Goal: Task Accomplishment & Management: Use online tool/utility

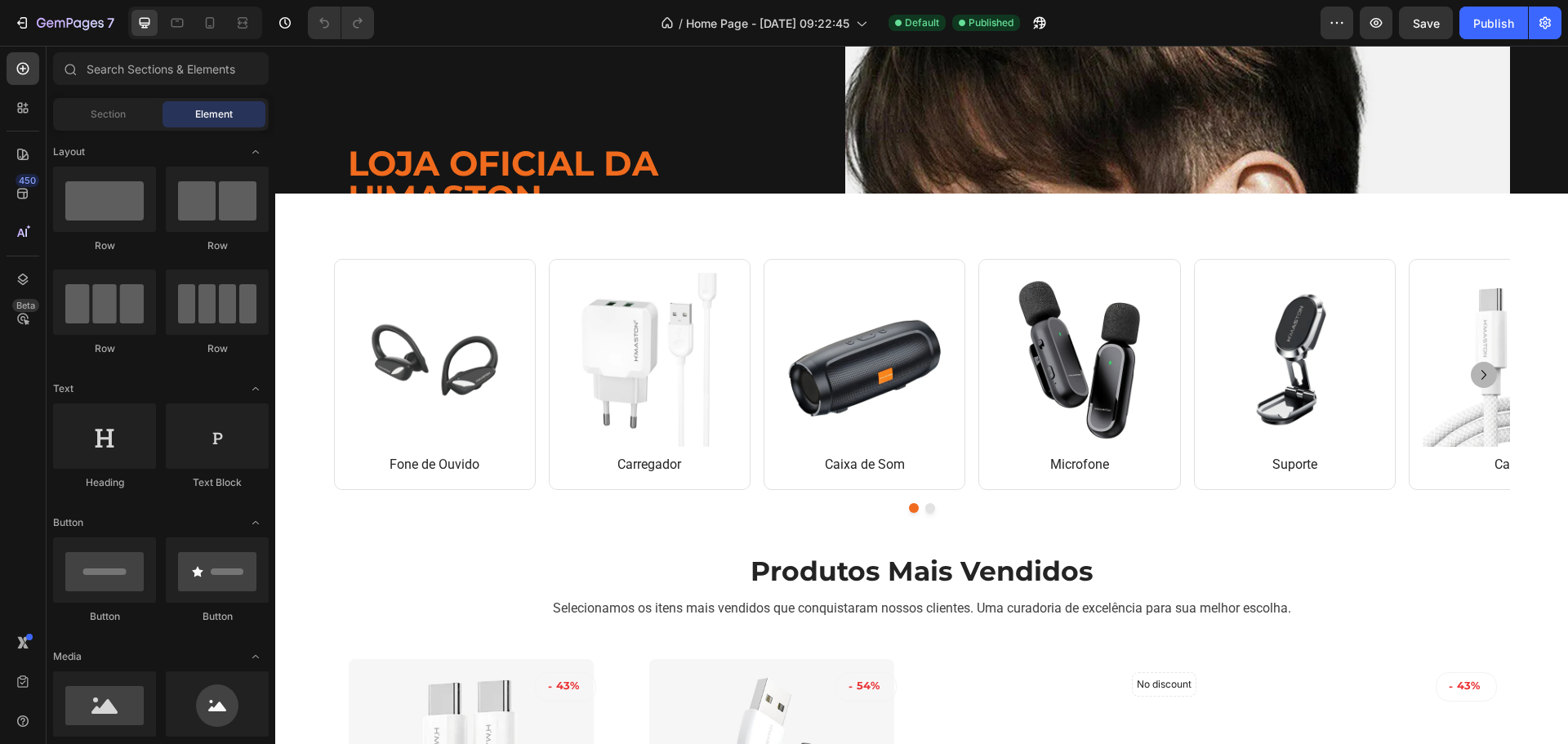
scroll to position [490, 0]
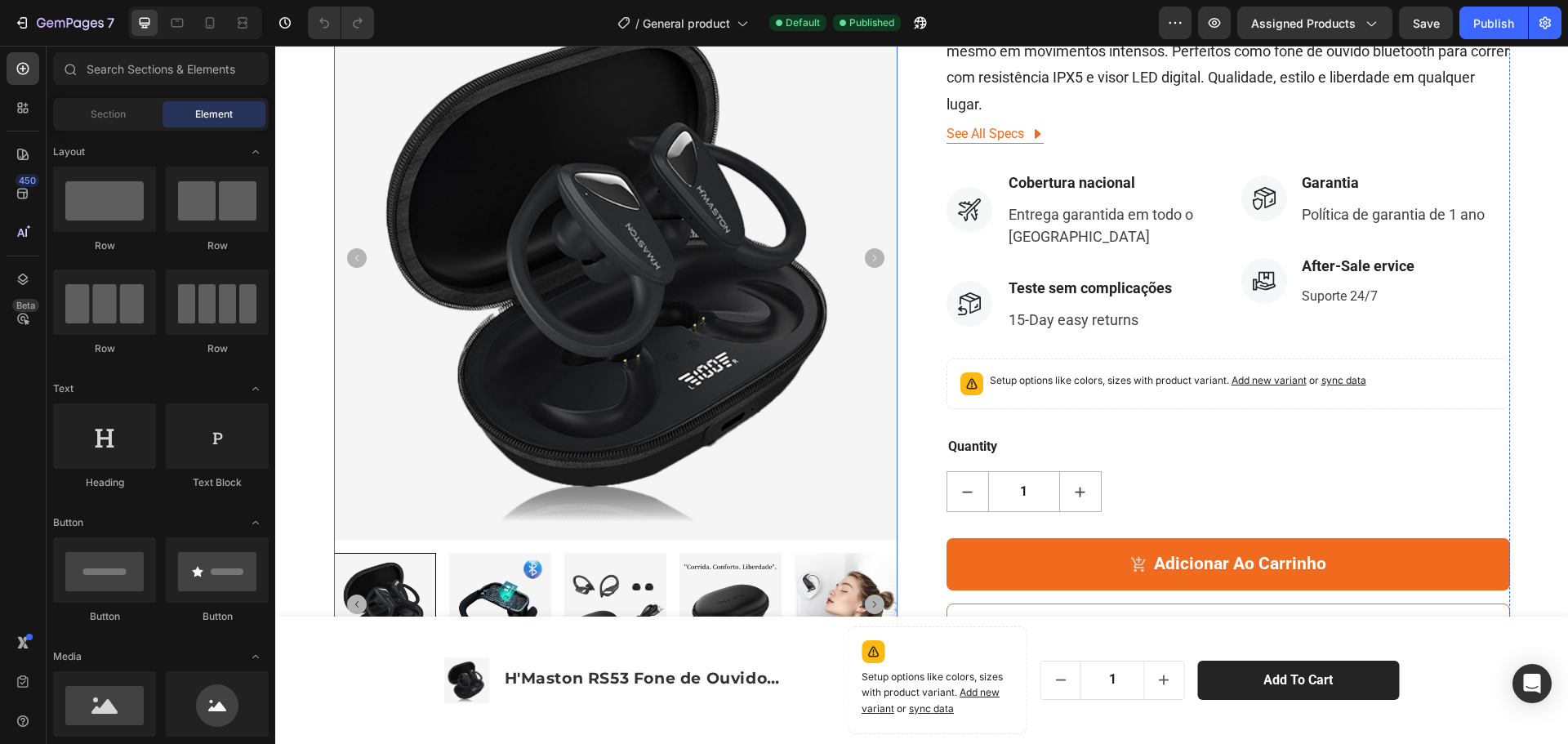
scroll to position [408, 0]
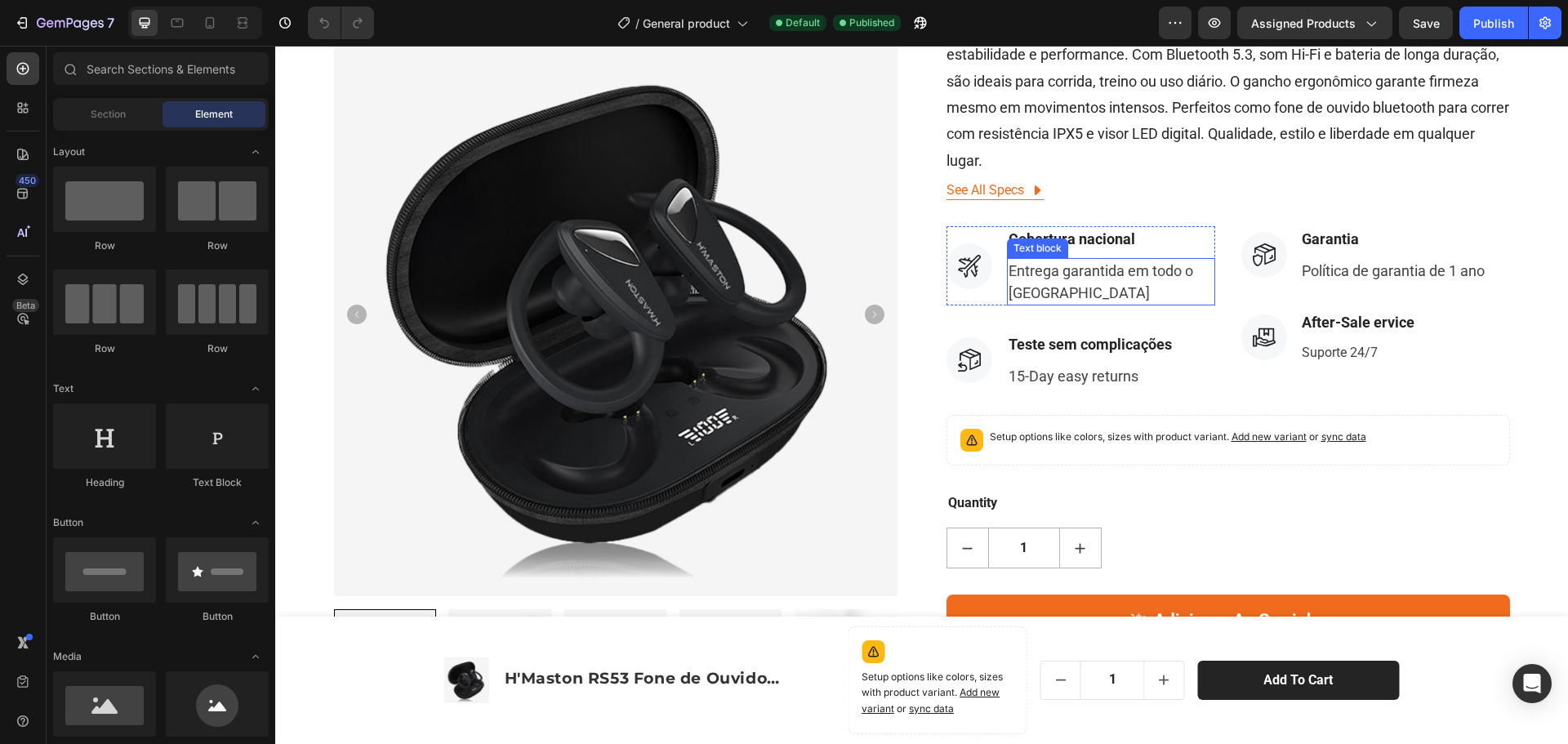
click at [1042, 272] on p "Entrega garantida em todo o [GEOGRAPHIC_DATA]" at bounding box center [1111, 282] width 205 height 44
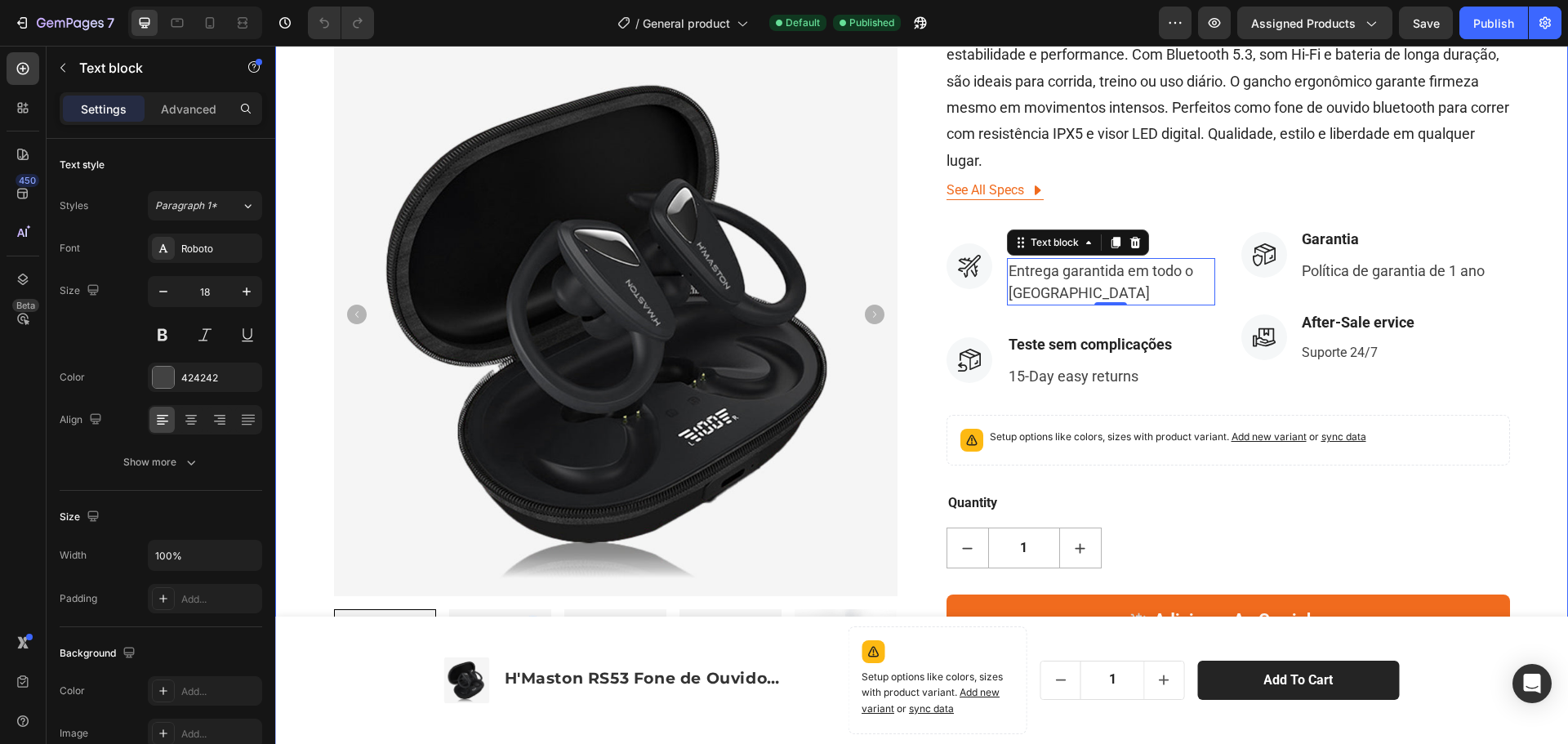
click at [1525, 475] on div "Product Images Corra! Restam Apenas 100 Em Estoque (P) Stock Counter H'Maston R…" at bounding box center [921, 220] width 1268 height 981
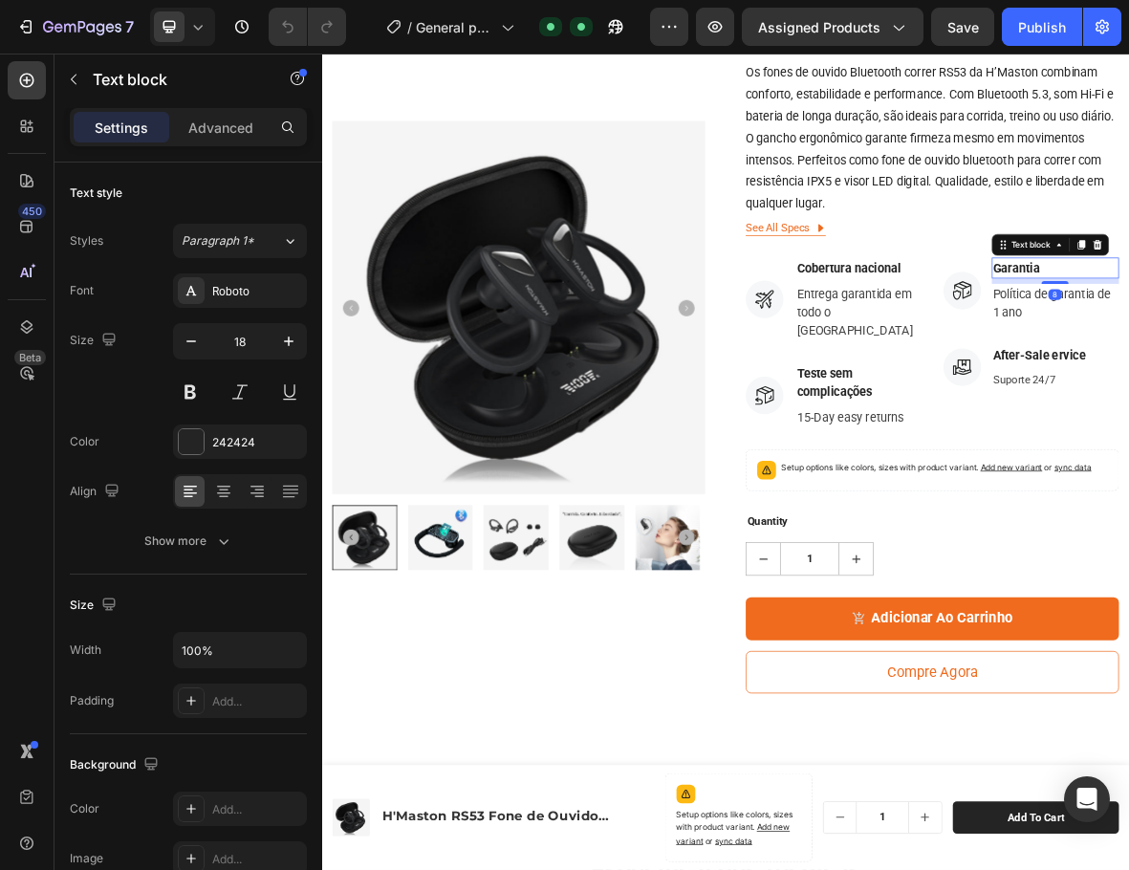
click at [1048, 358] on p "Cobertura nacional" at bounding box center [1085, 359] width 176 height 26
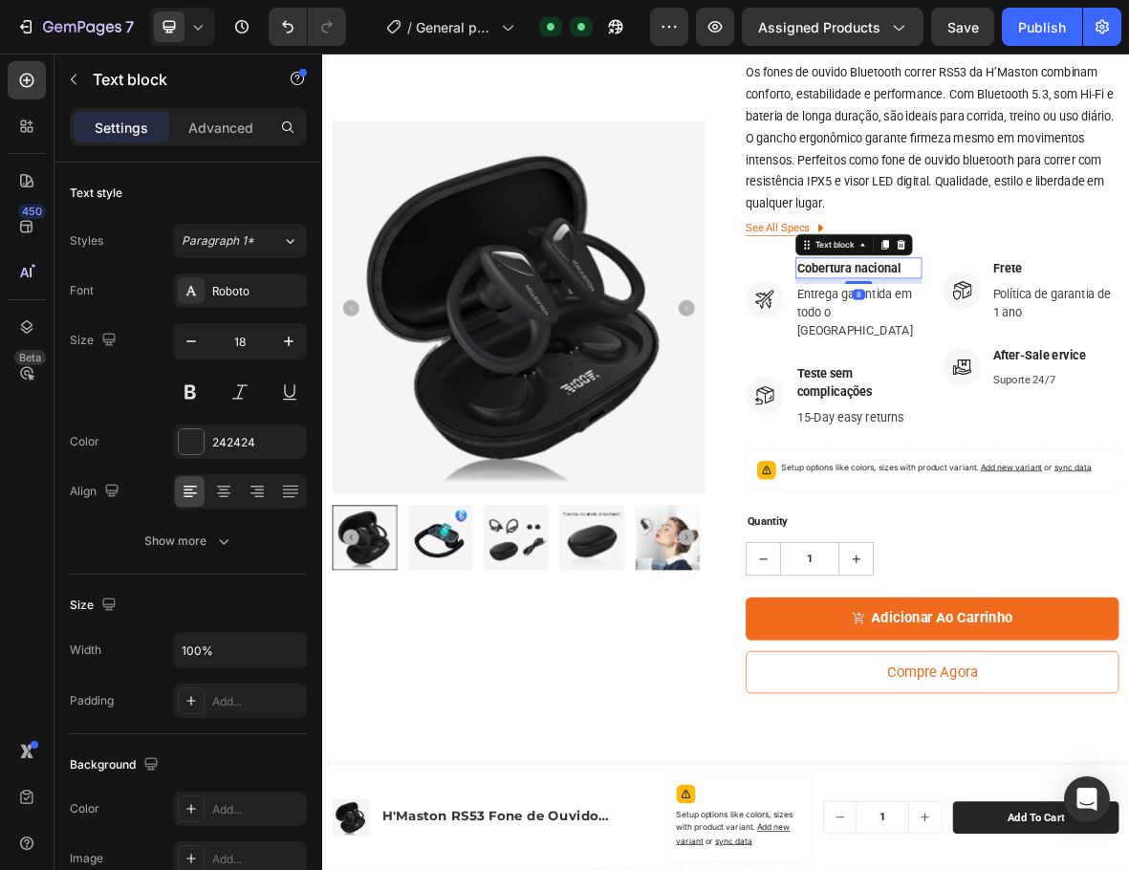
click at [1048, 358] on p "Cobertura nacional" at bounding box center [1085, 359] width 176 height 26
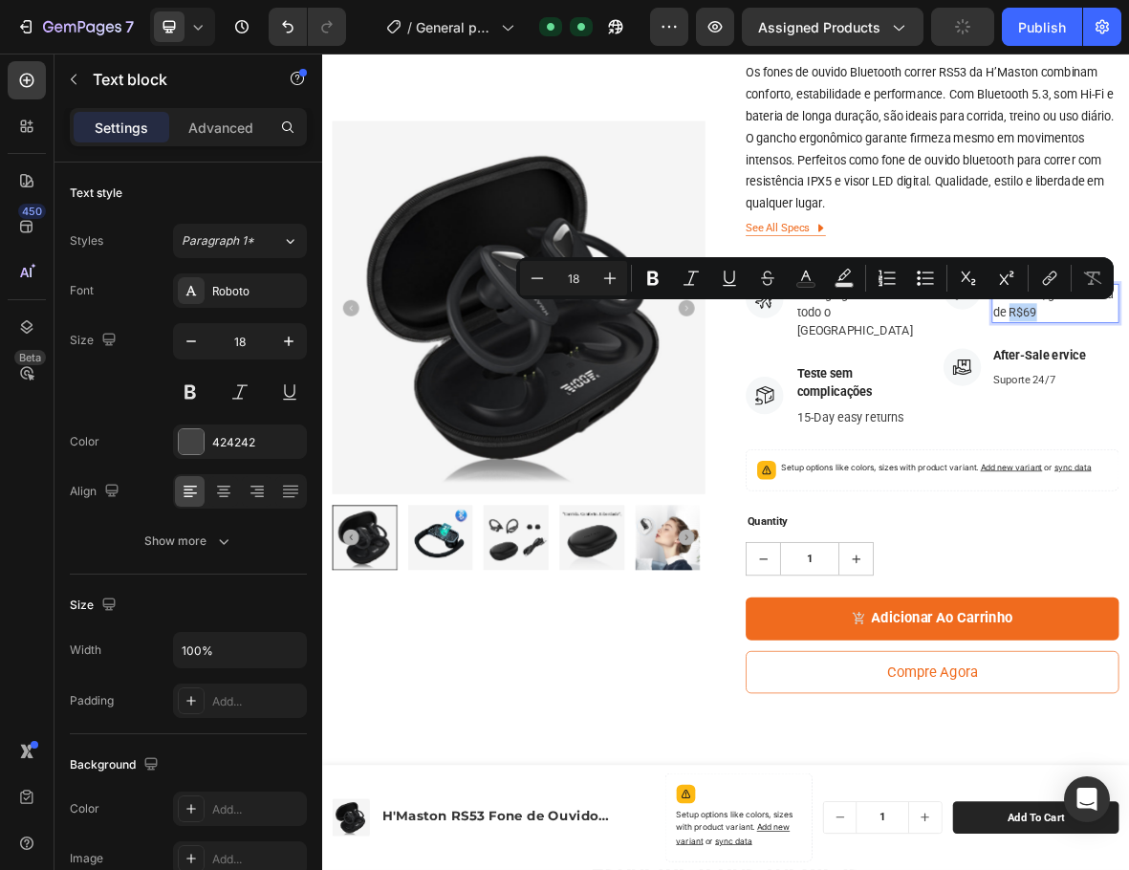
drag, startPoint x: 1336, startPoint y: 419, endPoint x: 1291, endPoint y: 428, distance: 45.9
click at [808, 283] on rect "Editor contextual toolbar" at bounding box center [806, 285] width 18 height 5
type input "424242"
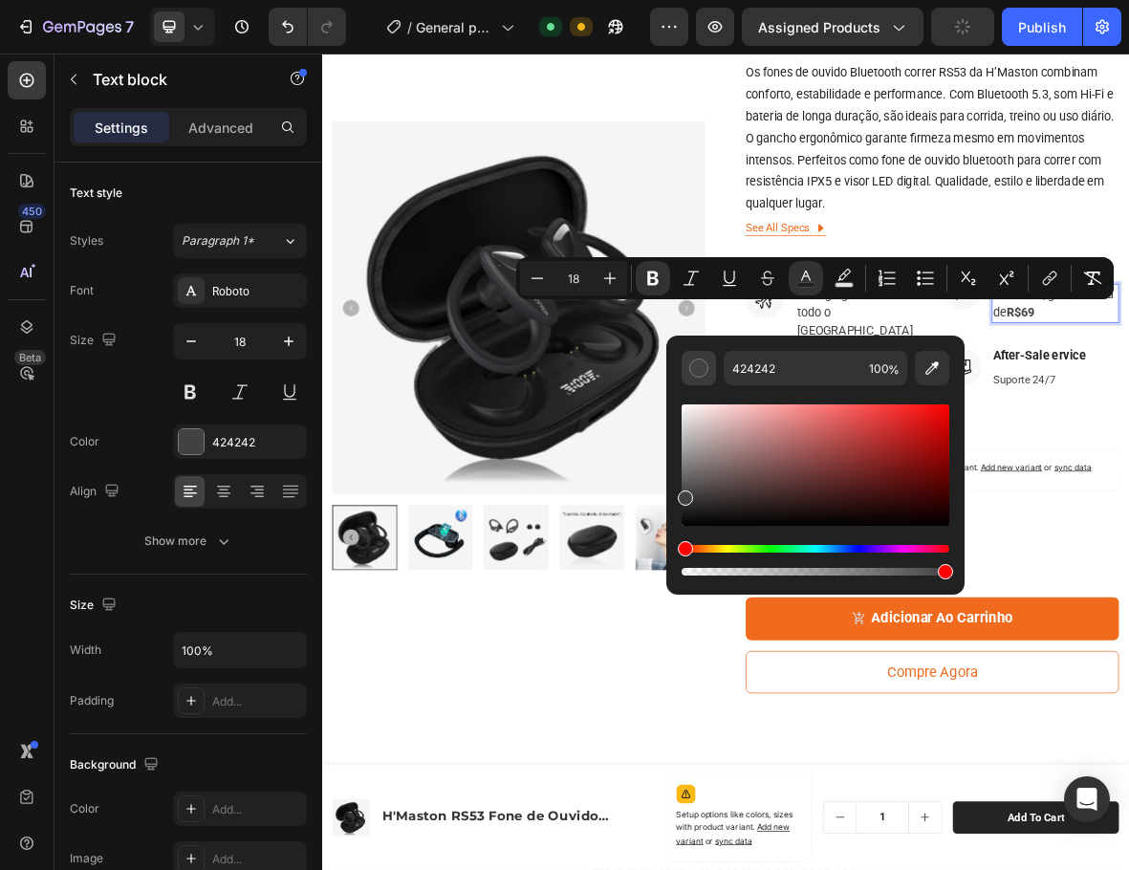
click at [698, 370] on div "Editor contextual toolbar" at bounding box center [698, 368] width 19 height 19
click at [974, 302] on p "See All Specs" at bounding box center [969, 302] width 91 height 23
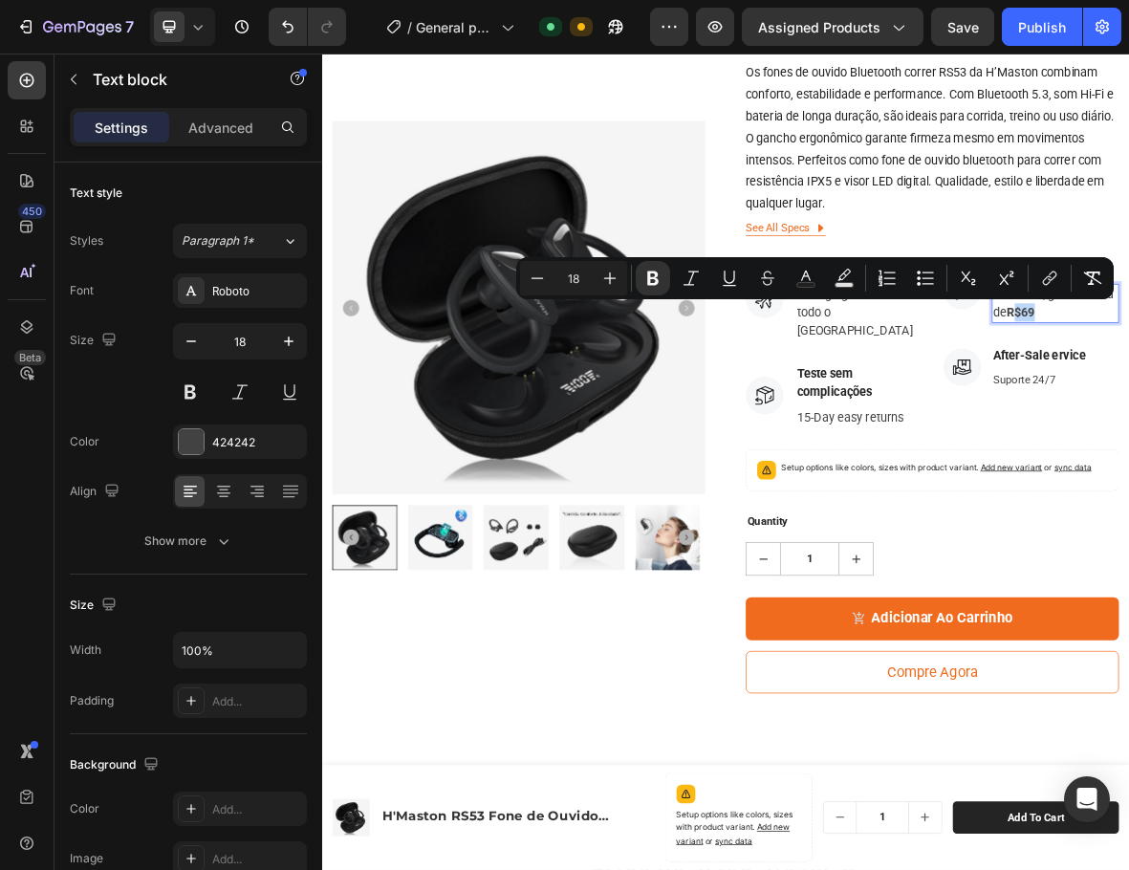
click at [814, 281] on icon "Editor contextual toolbar" at bounding box center [805, 278] width 19 height 19
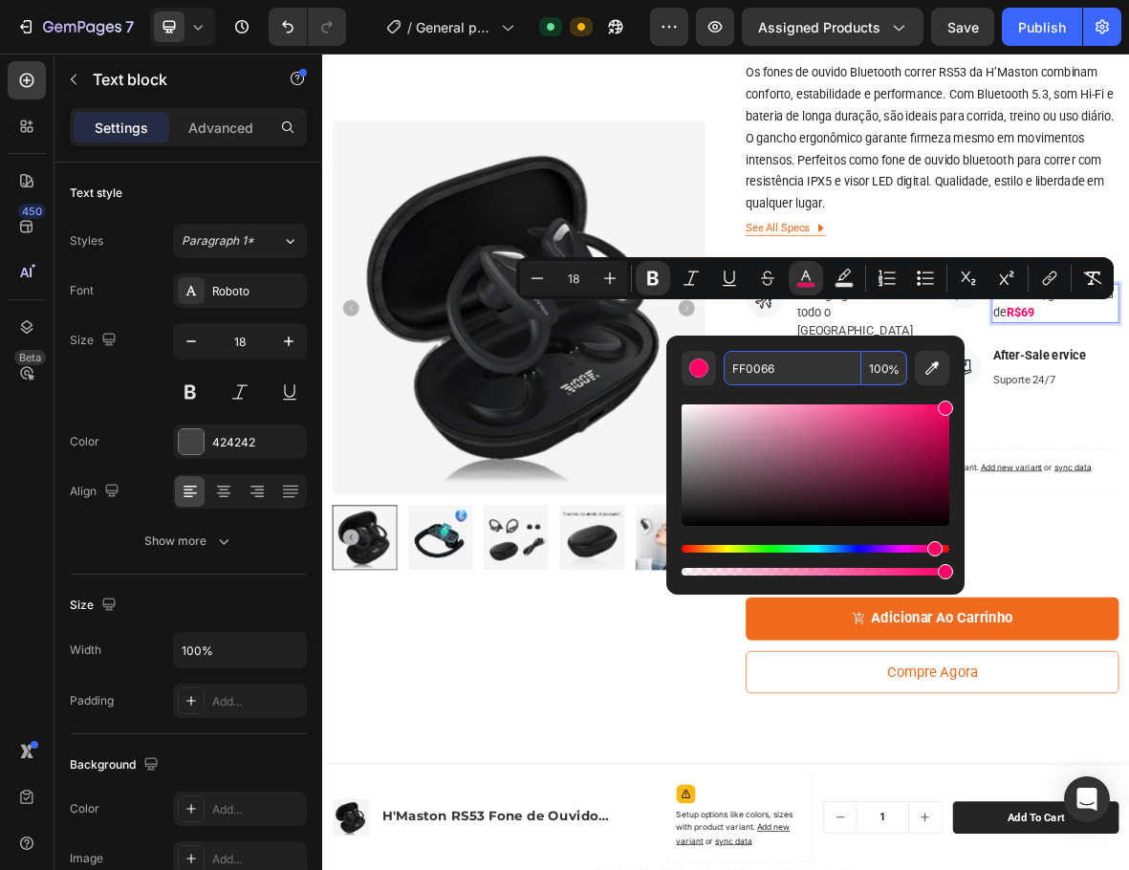
click at [781, 368] on input "FF0066" at bounding box center [793, 368] width 138 height 34
type input "f06"
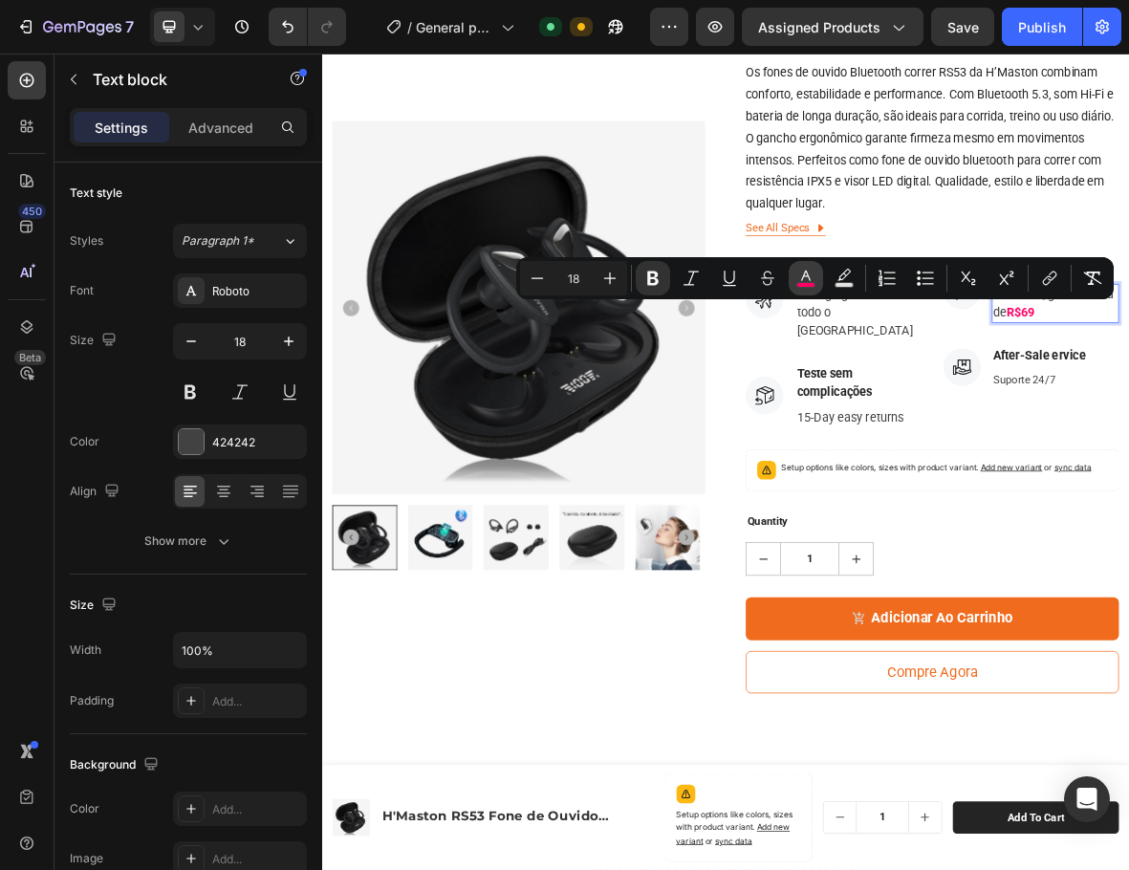
click at [801, 273] on icon "Editor contextual toolbar" at bounding box center [805, 278] width 19 height 19
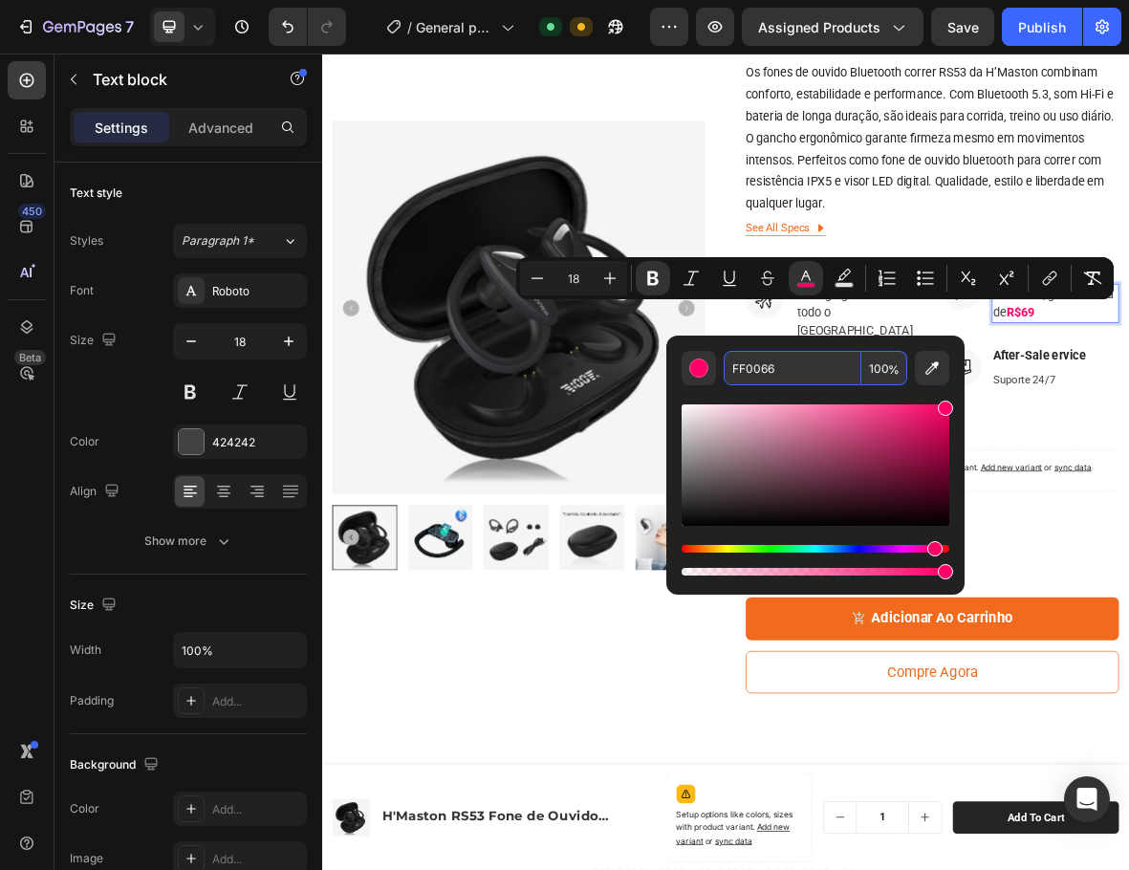
click at [773, 367] on input "FF0066" at bounding box center [793, 368] width 138 height 34
click at [920, 366] on button "Editor contextual toolbar" at bounding box center [932, 368] width 34 height 34
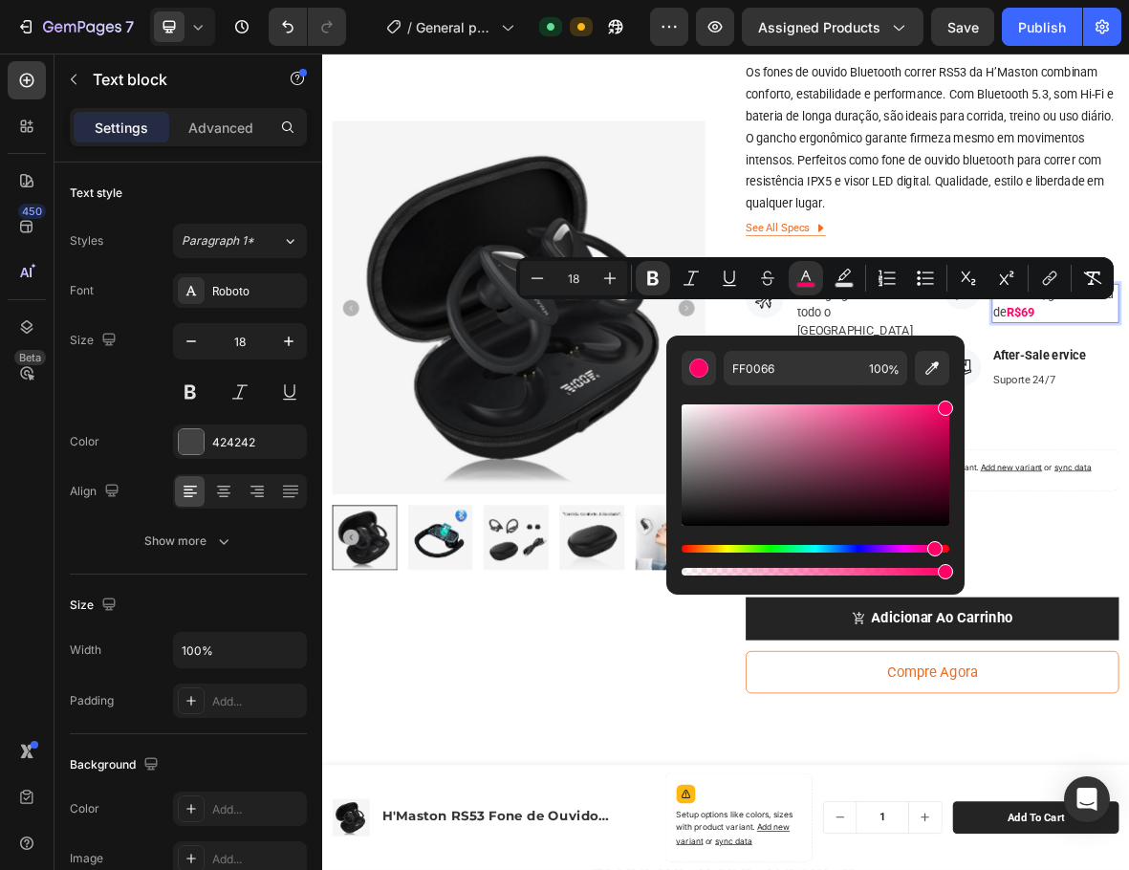
type input "F06B1E"
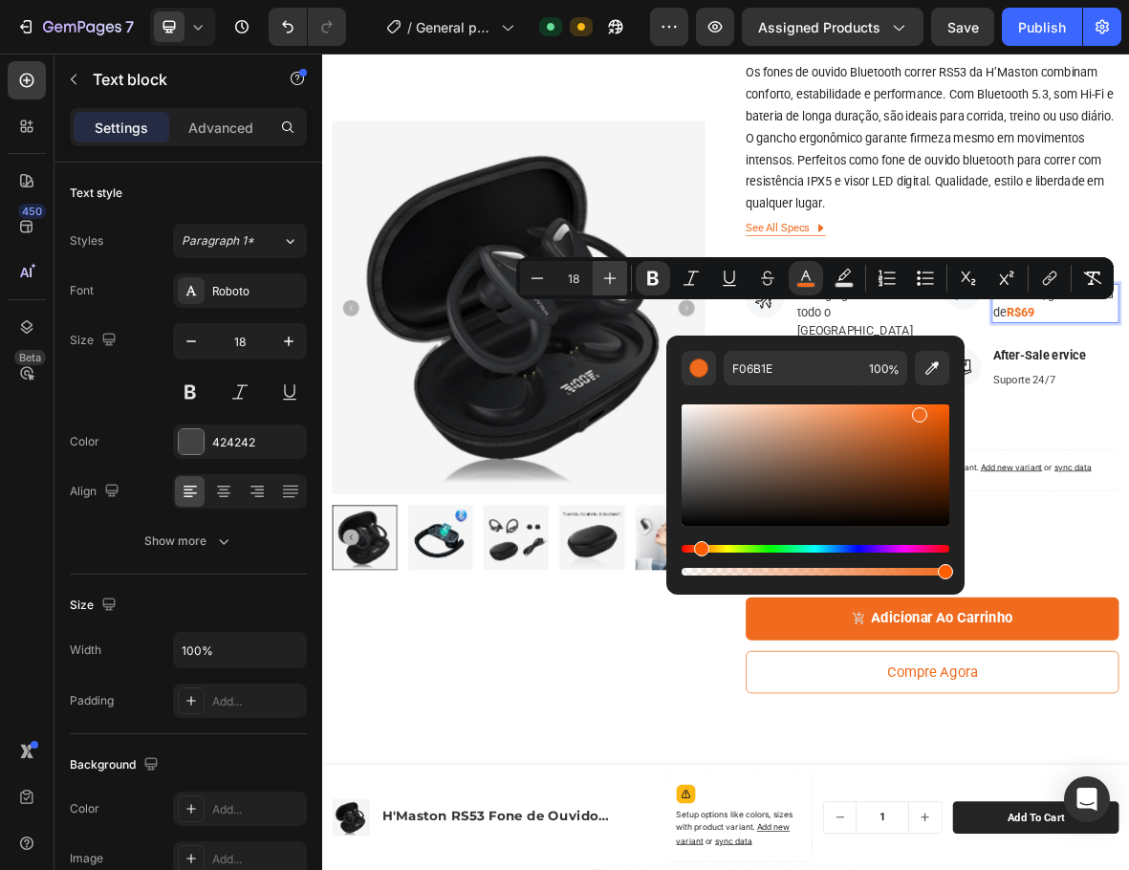
click at [613, 276] on icon "Editor contextual toolbar" at bounding box center [609, 278] width 19 height 19
type input "22"
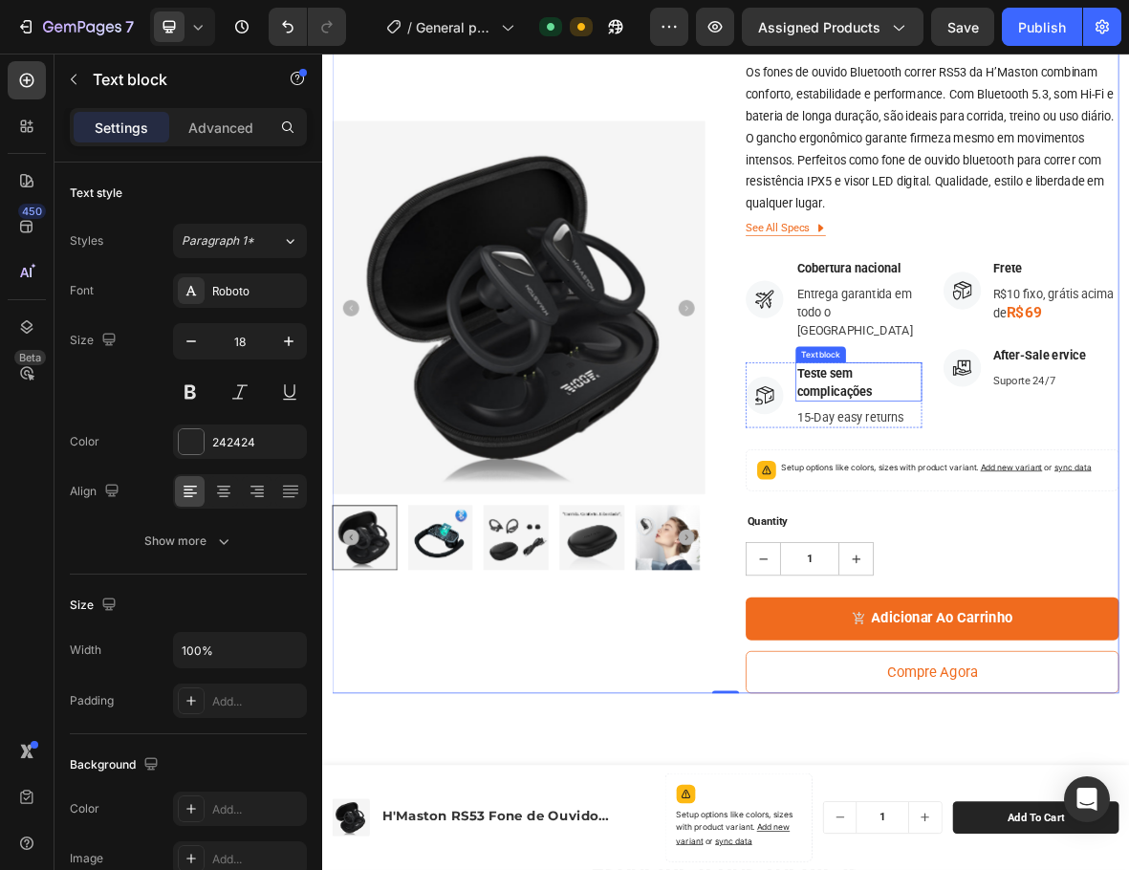
click at [1027, 495] on p "Teste sem complicações" at bounding box center [1085, 521] width 176 height 52
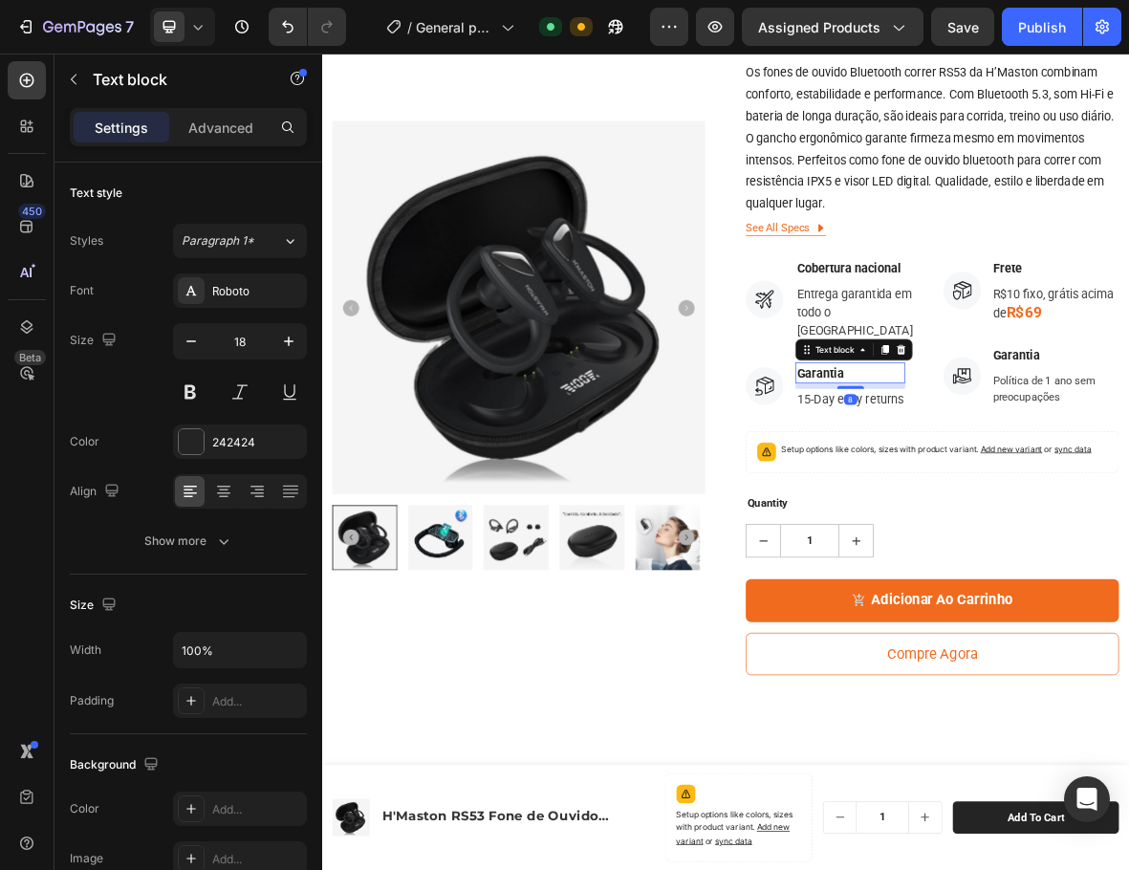
click at [1029, 495] on p "Garantia" at bounding box center [1073, 508] width 152 height 26
click at [1064, 538] on div "8" at bounding box center [1073, 545] width 19 height 15
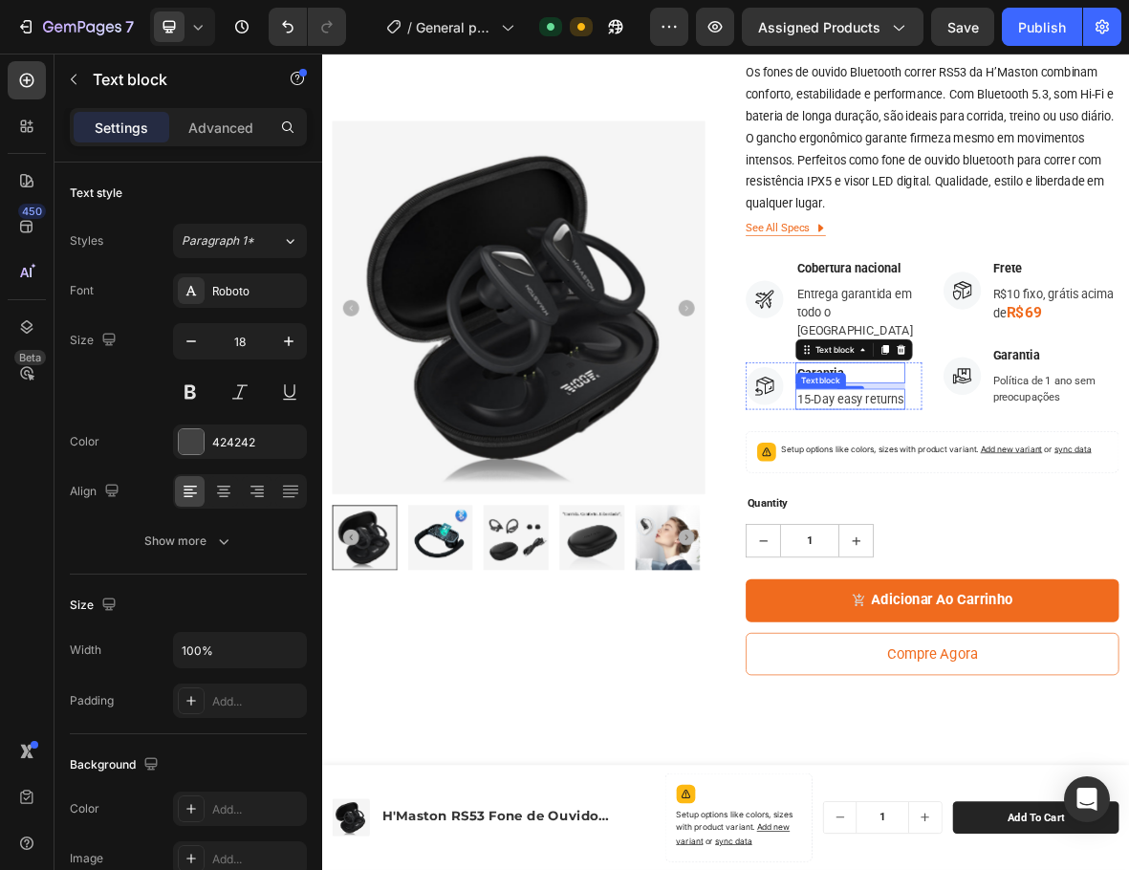
click at [1080, 533] on p "15-Day easy returns" at bounding box center [1073, 546] width 152 height 26
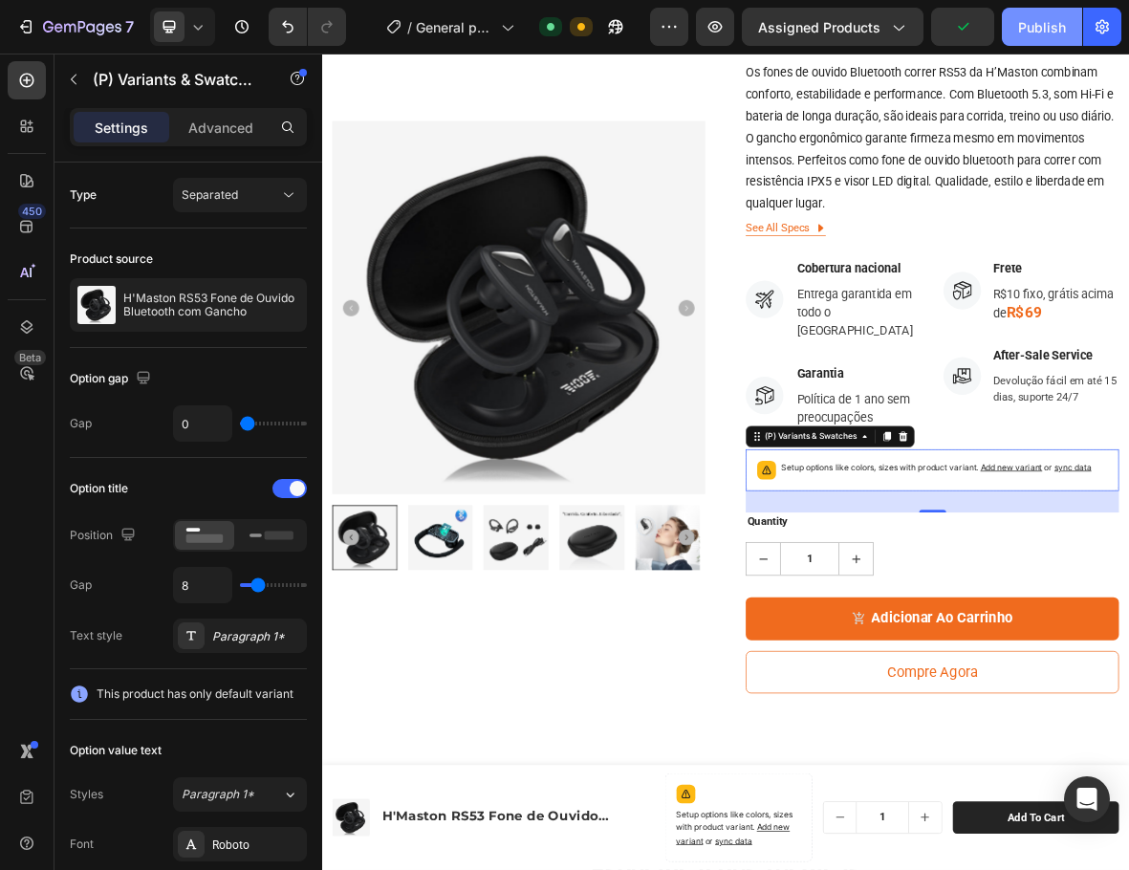
click at [1044, 18] on div "Publish" at bounding box center [1042, 27] width 48 height 20
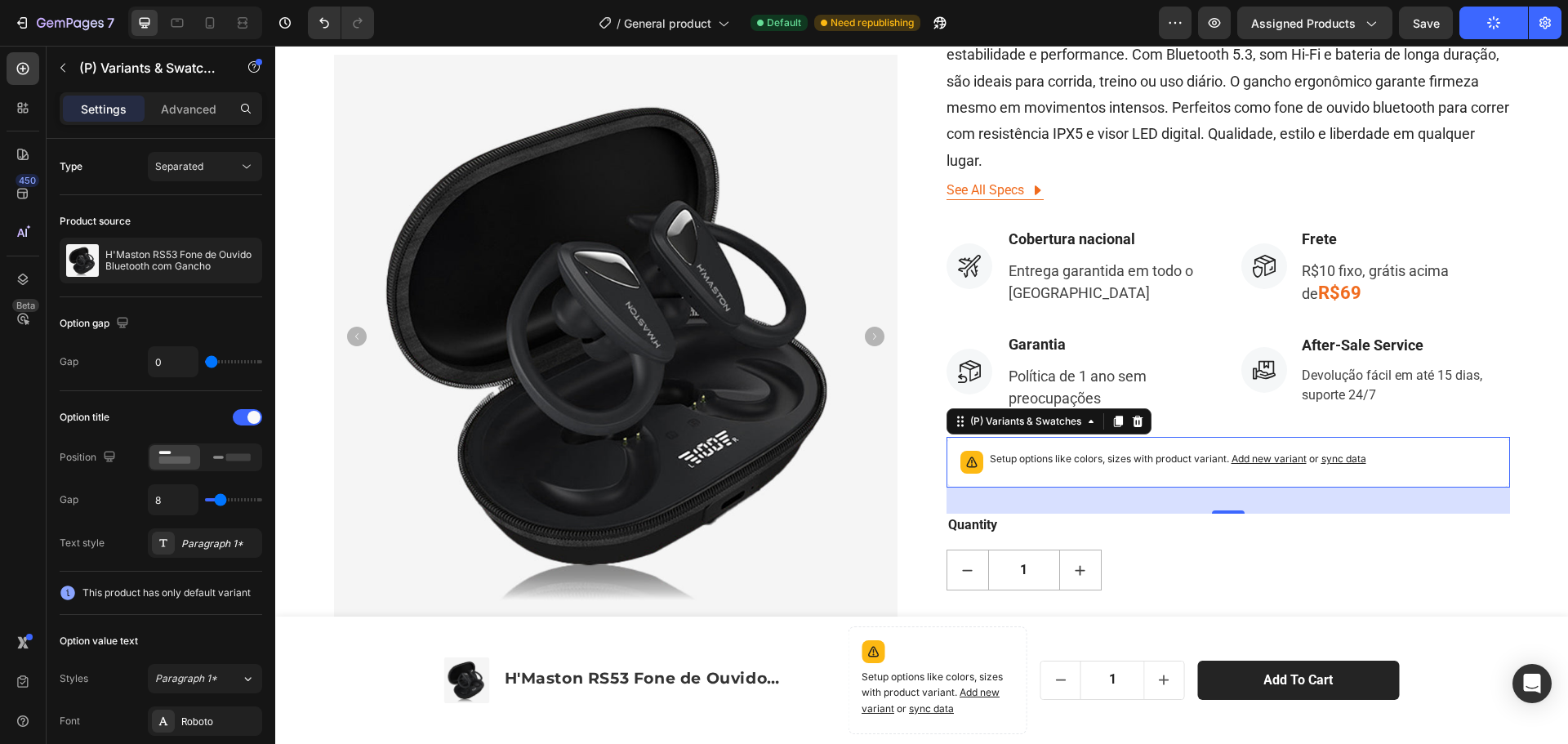
click at [1339, 457] on span "sync data" at bounding box center [1343, 459] width 45 height 12
click at [1057, 468] on div "Setup options like colors, sizes with product variant. Add new variant or sync …" at bounding box center [1178, 462] width 377 height 23
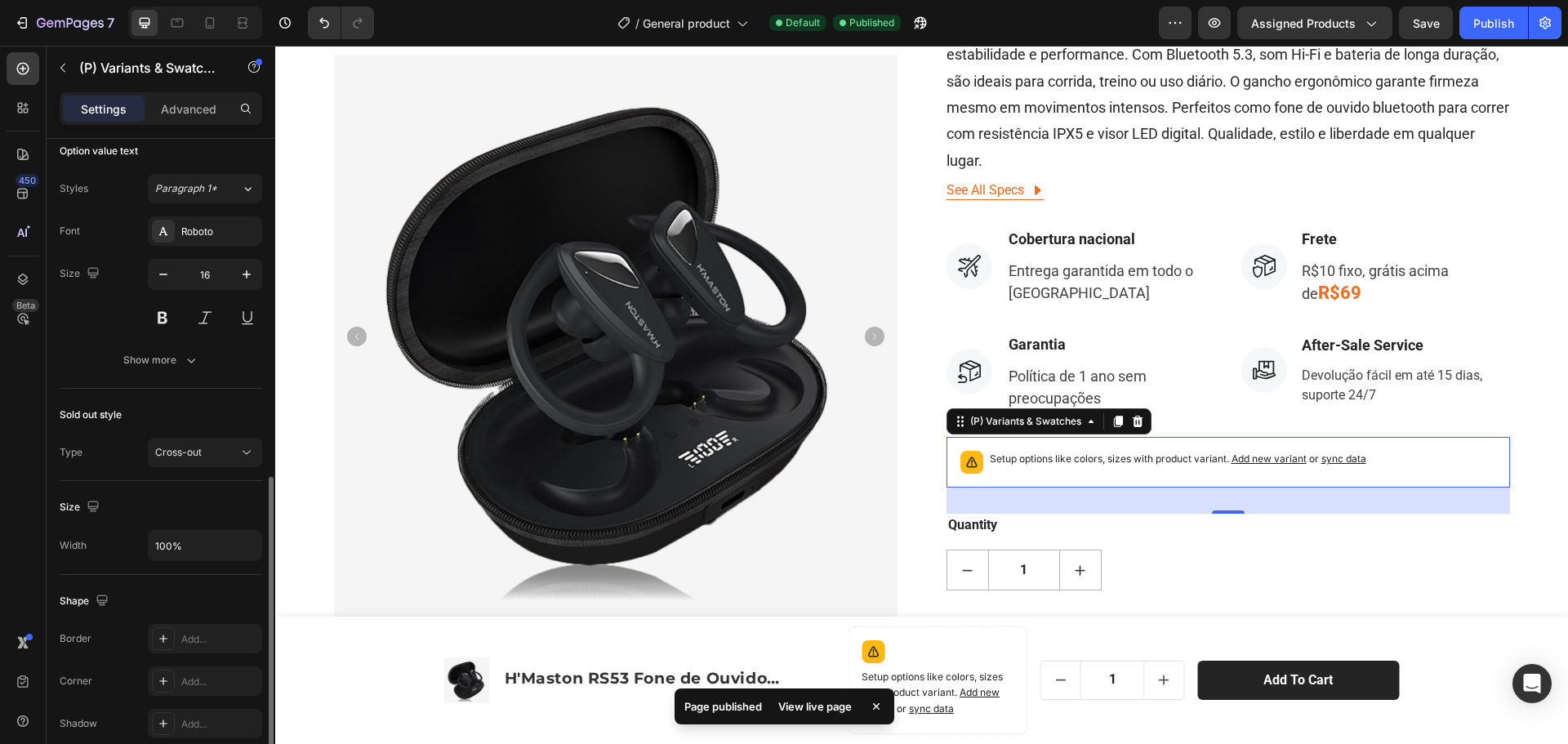
scroll to position [803, 0]
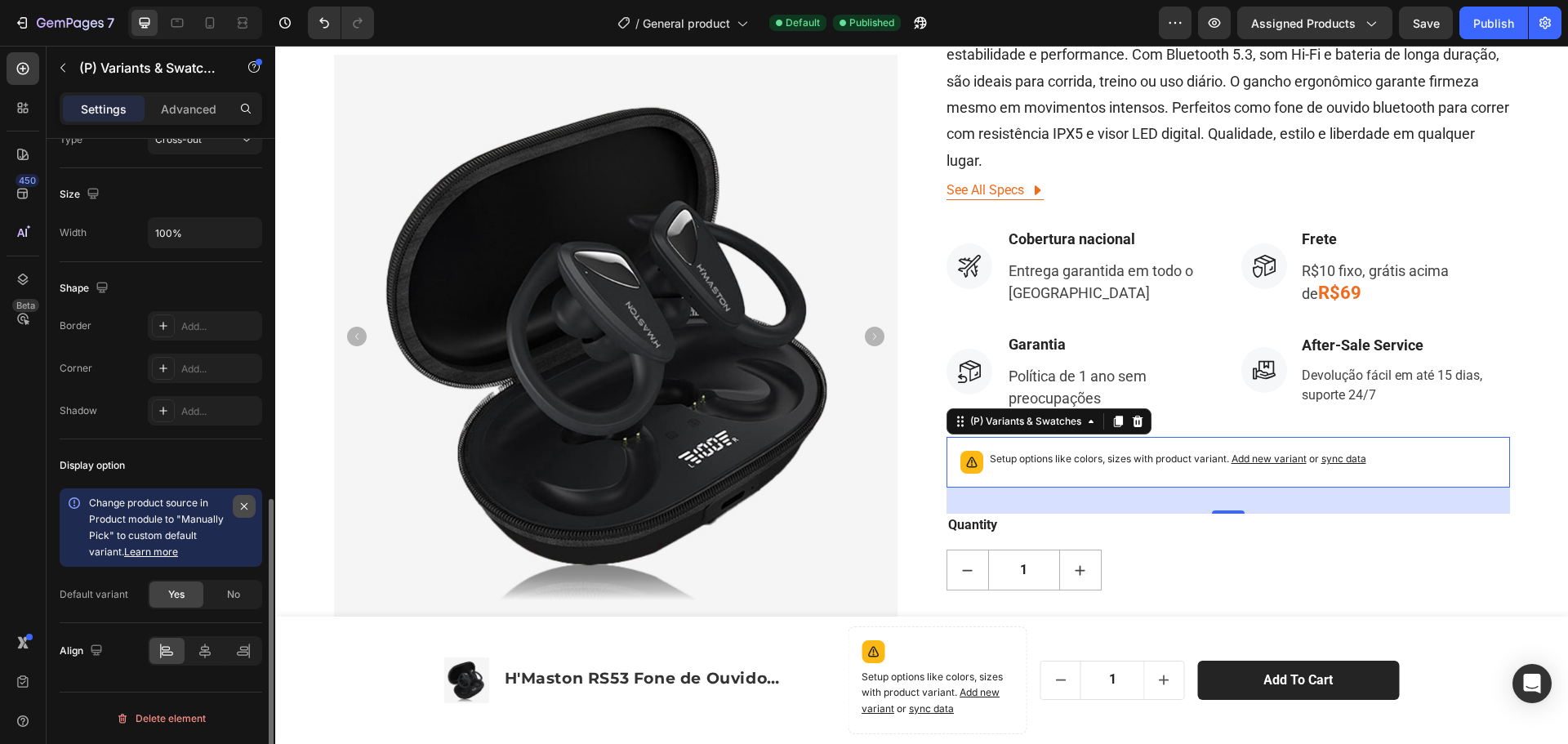
click at [247, 506] on icon "button" at bounding box center [243, 506] width 13 height 13
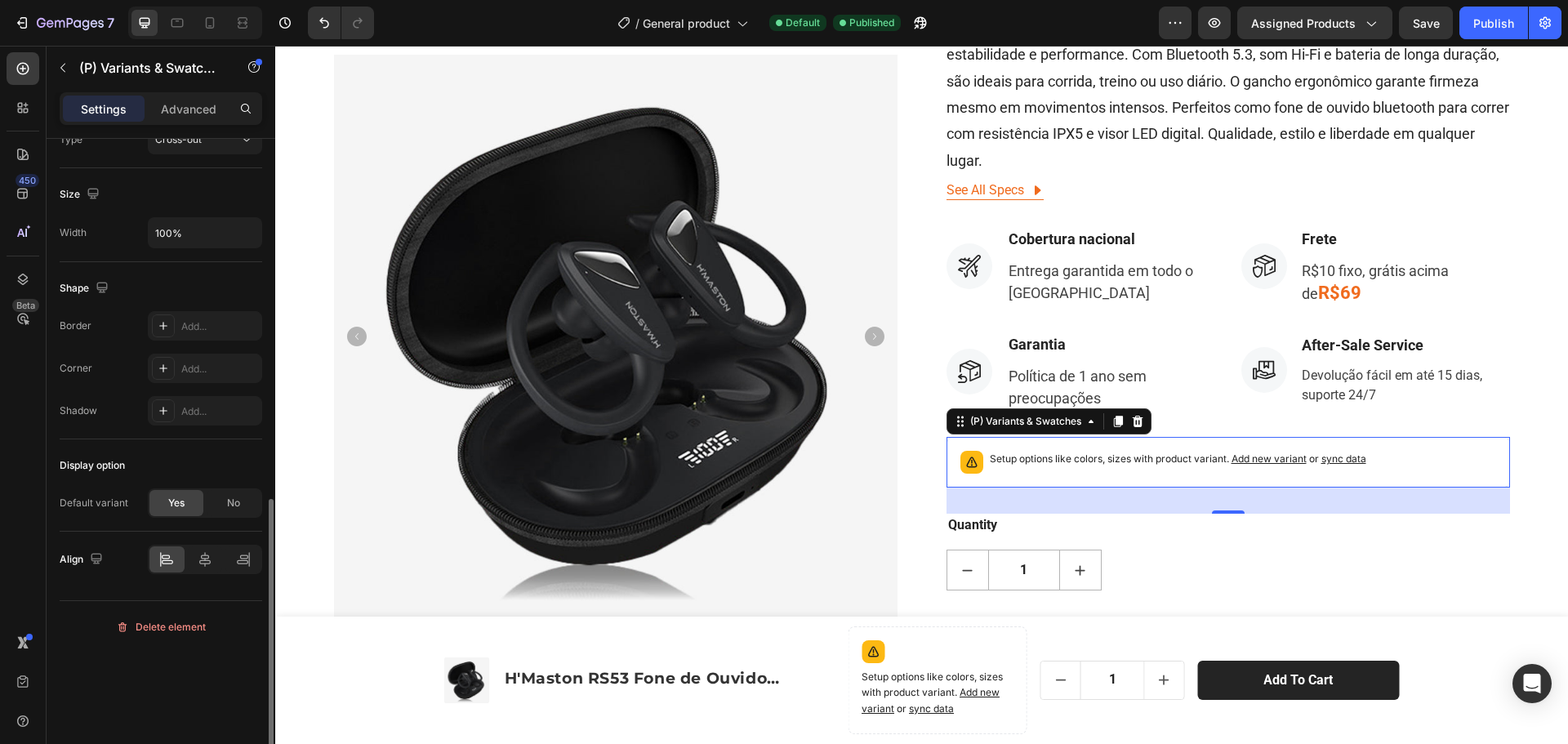
click at [176, 499] on span "Yes" at bounding box center [176, 502] width 16 height 15
click at [223, 499] on div "No" at bounding box center [233, 503] width 54 height 26
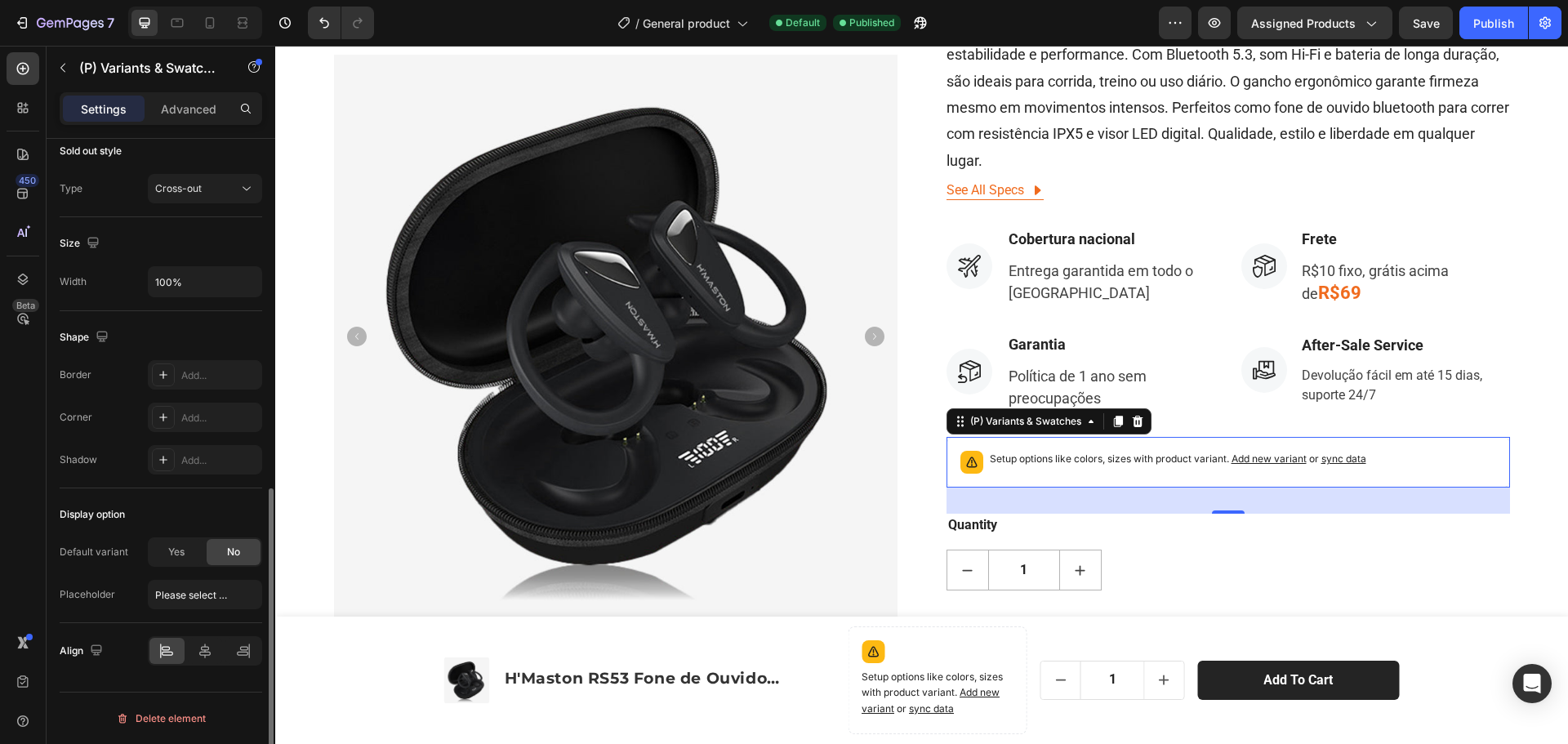
scroll to position [753, 0]
click at [184, 549] on span "Yes" at bounding box center [176, 552] width 16 height 15
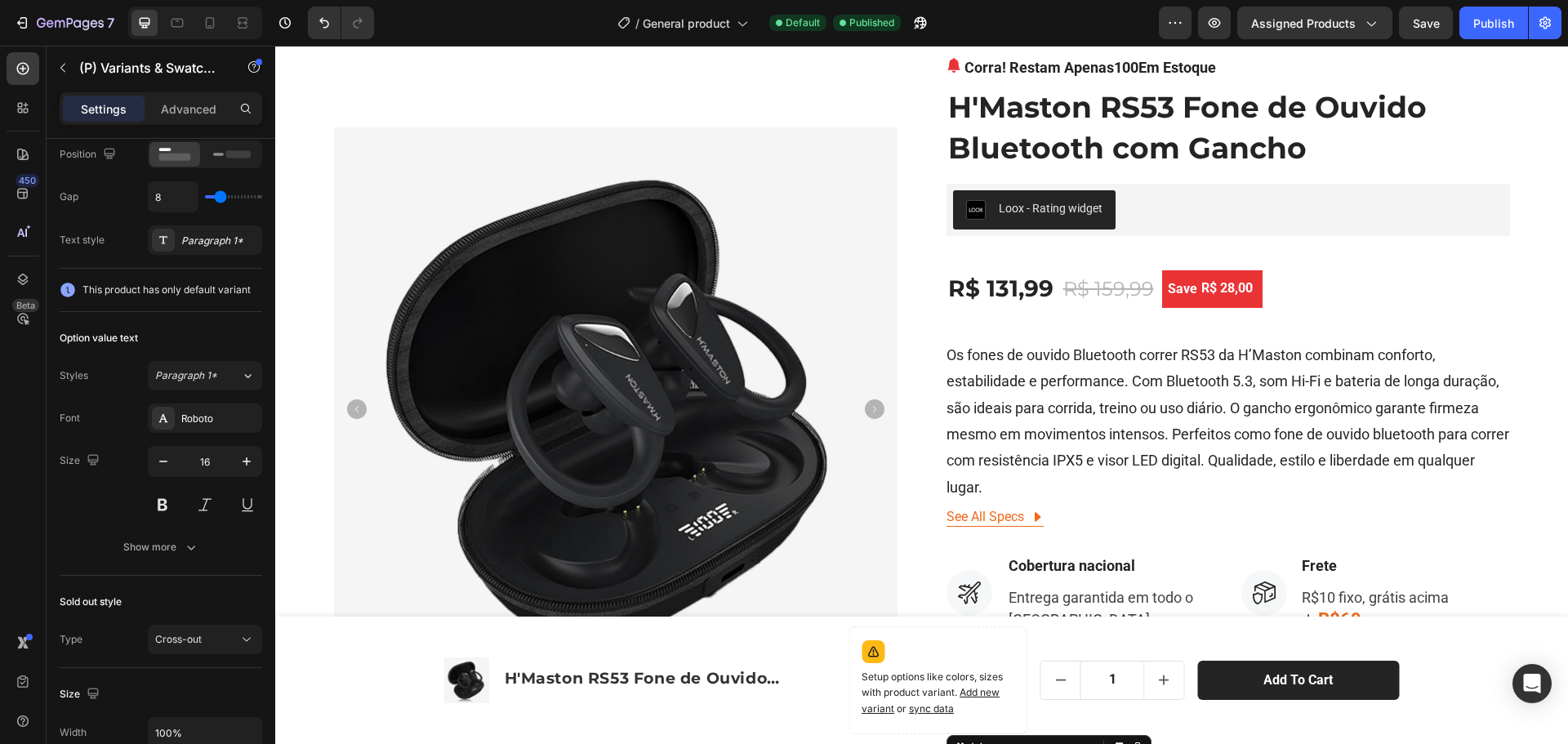
scroll to position [0, 0]
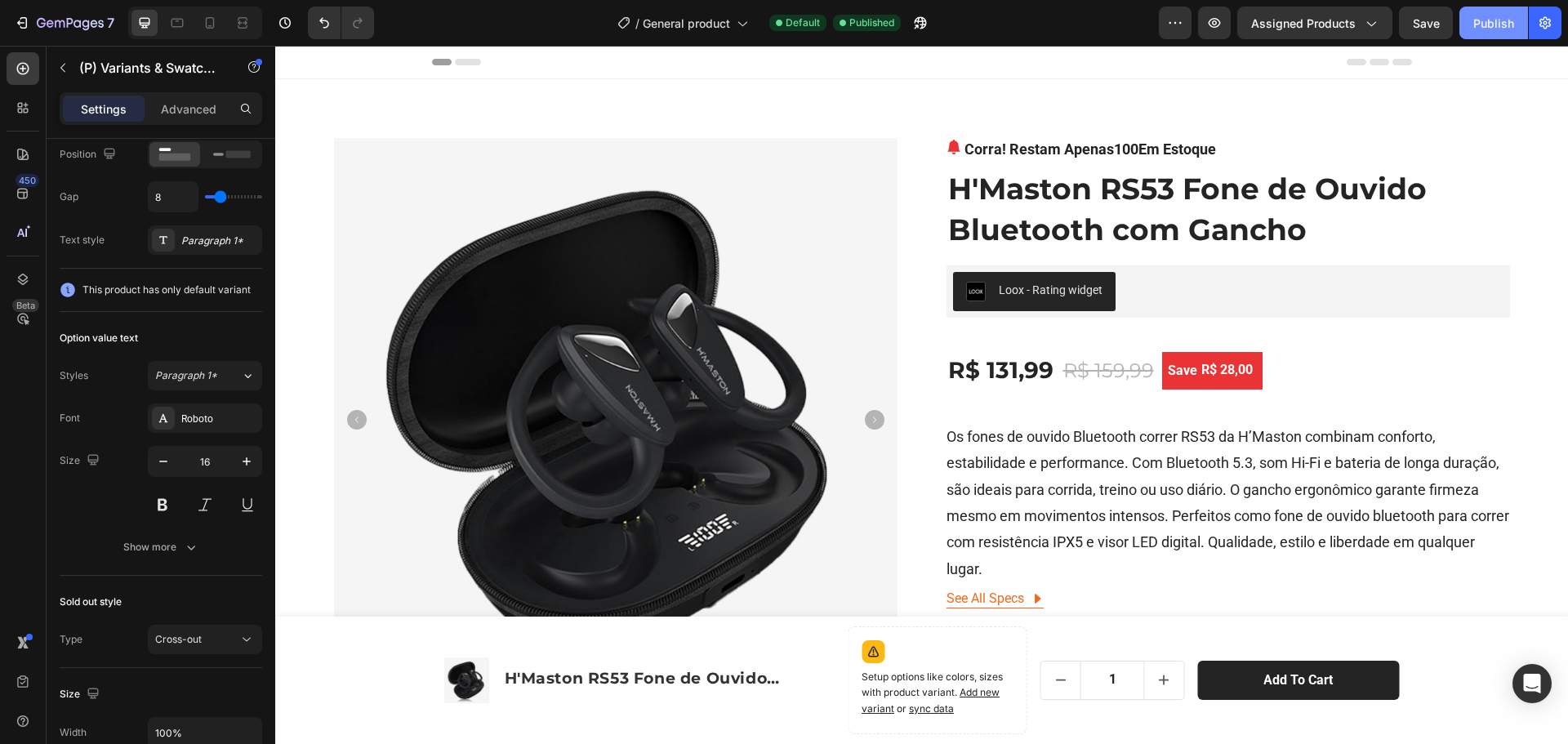
click at [1501, 24] on div "Publish" at bounding box center [1494, 23] width 41 height 17
